Goal: Information Seeking & Learning: Understand process/instructions

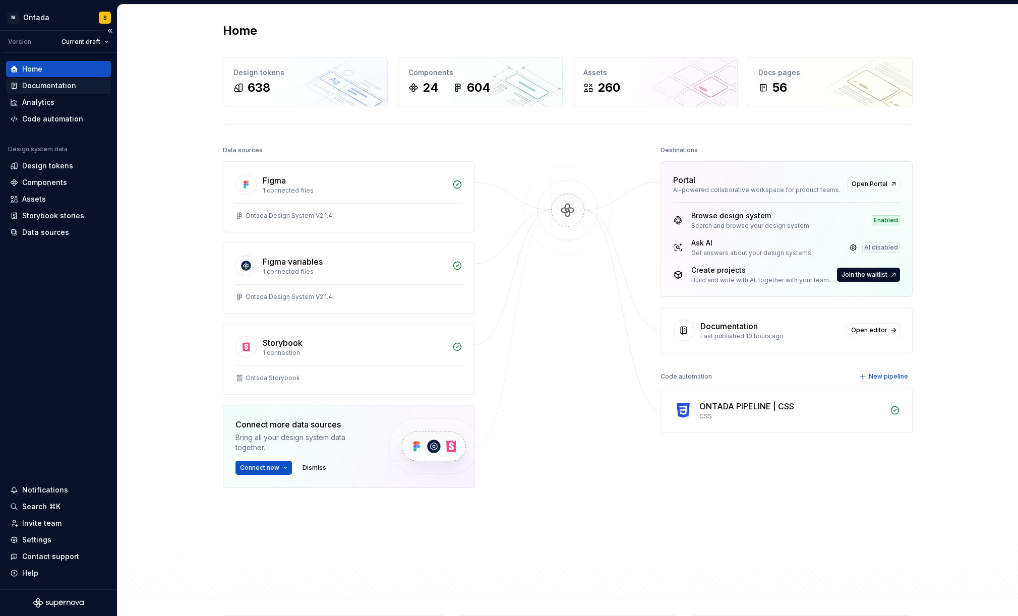
click at [73, 87] on div "Documentation" at bounding box center [49, 86] width 54 height 10
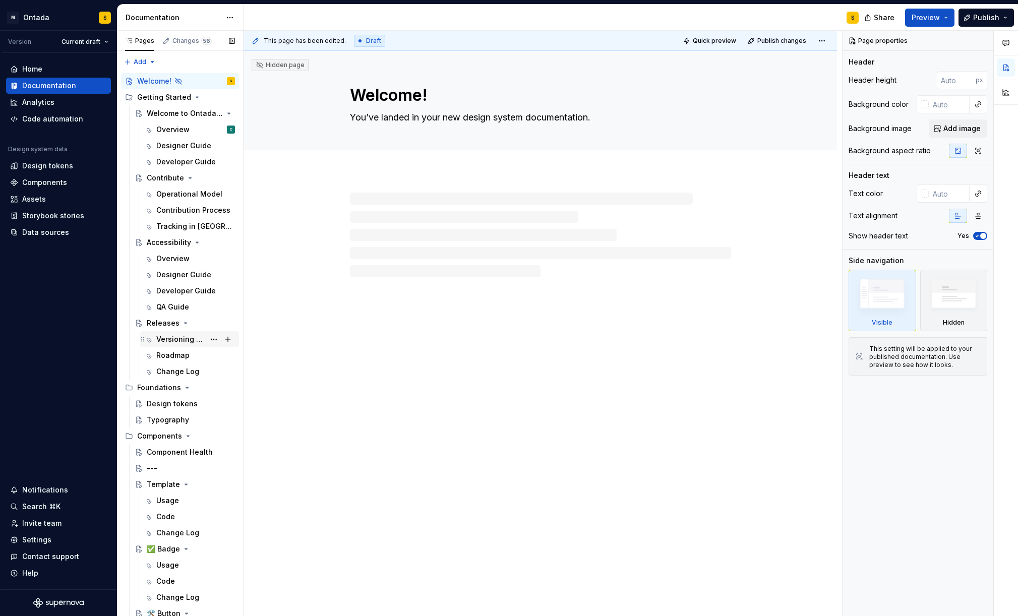
click at [176, 339] on div "Versioning Guideline" at bounding box center [180, 339] width 48 height 10
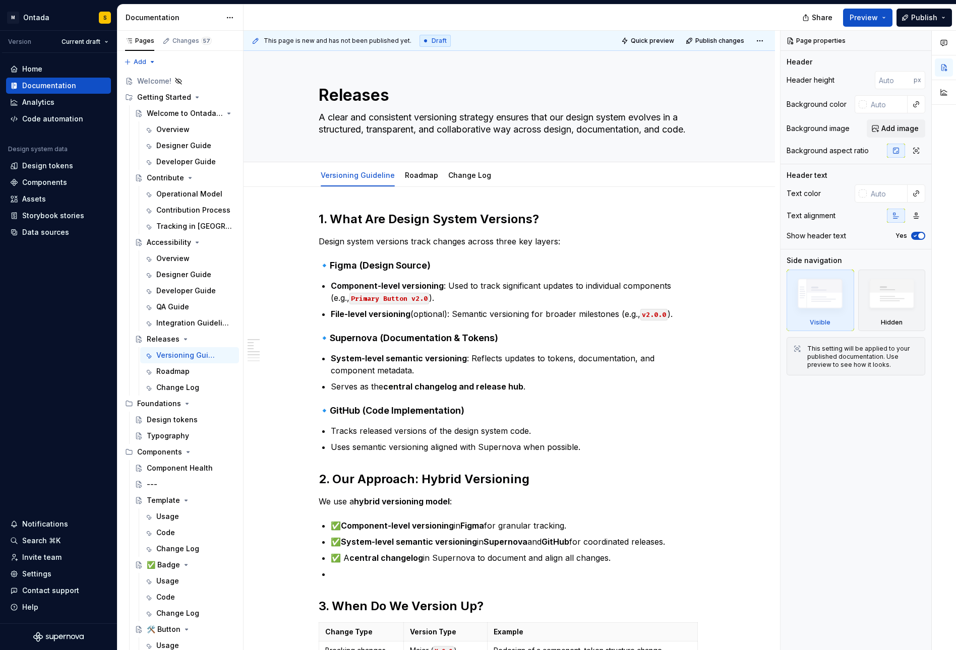
type textarea "*"
